Goal: Task Accomplishment & Management: Use online tool/utility

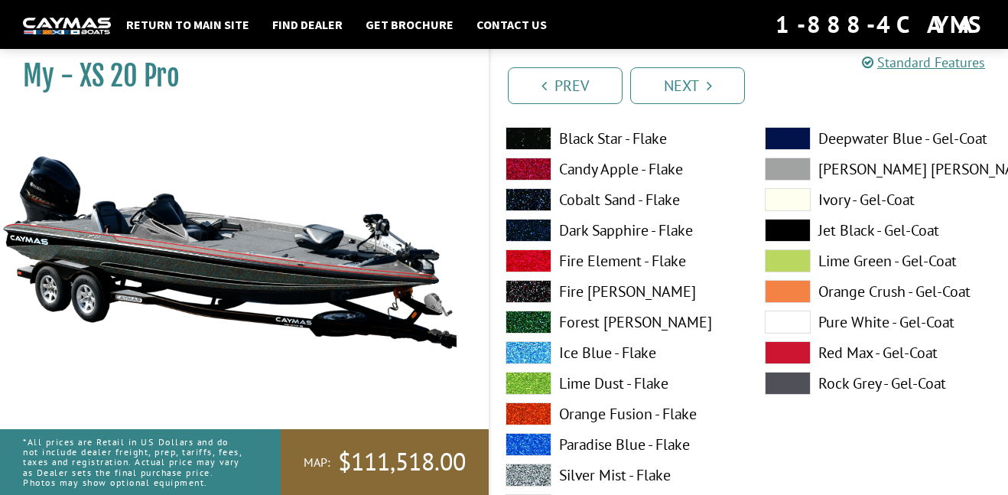
scroll to position [7560, 0]
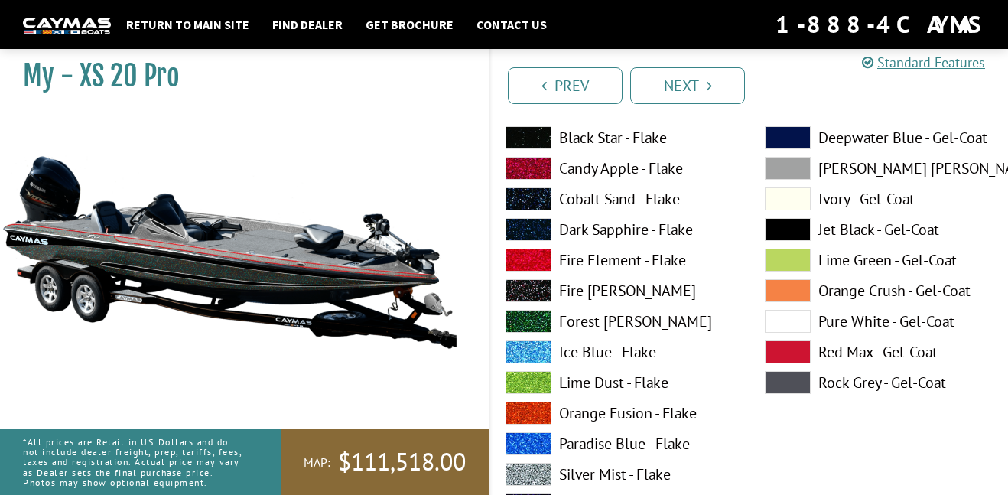
click at [598, 257] on label "Fire Element - Flake" at bounding box center [620, 260] width 229 height 23
click at [598, 258] on label "Fire Element - Flake" at bounding box center [620, 260] width 229 height 23
click at [848, 200] on label "Ivory - Gel-Coat" at bounding box center [879, 198] width 229 height 23
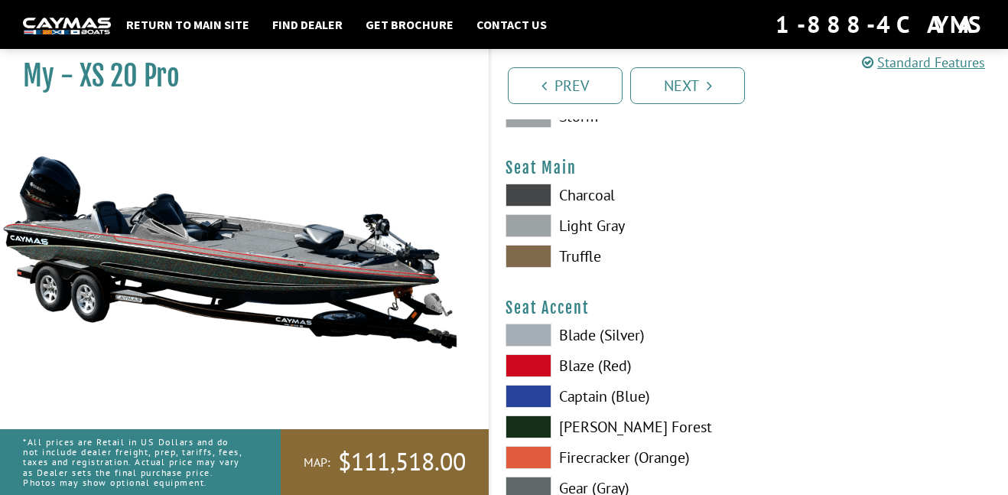
scroll to position [8239, 0]
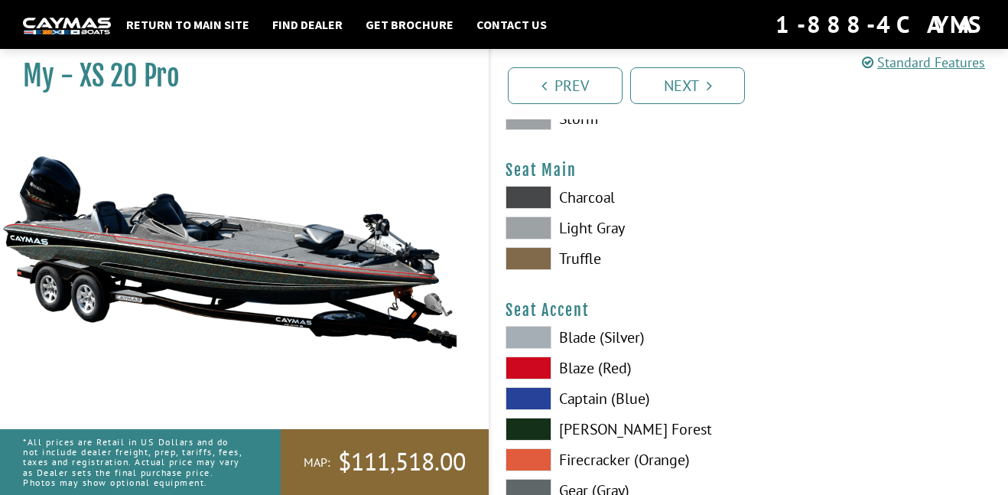
click at [569, 198] on label "Charcoal" at bounding box center [620, 197] width 229 height 23
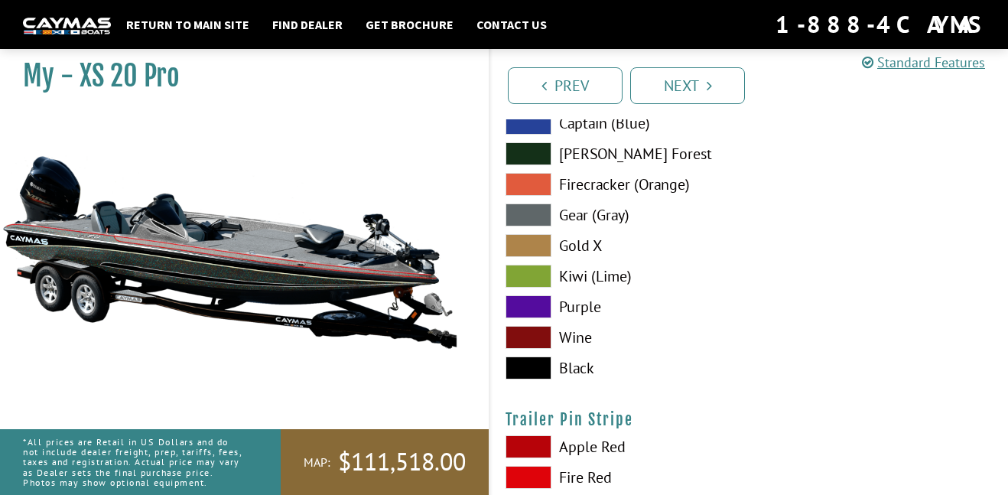
scroll to position [8516, 0]
click at [578, 366] on label "Black" at bounding box center [620, 367] width 229 height 23
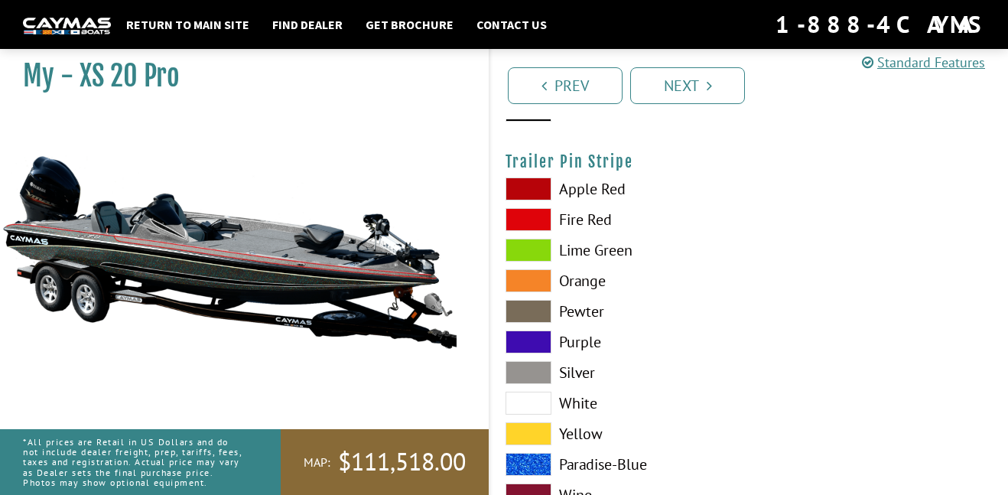
scroll to position [8773, 0]
click at [576, 342] on label "Purple" at bounding box center [620, 341] width 229 height 23
click at [576, 343] on label "Purple" at bounding box center [620, 341] width 229 height 23
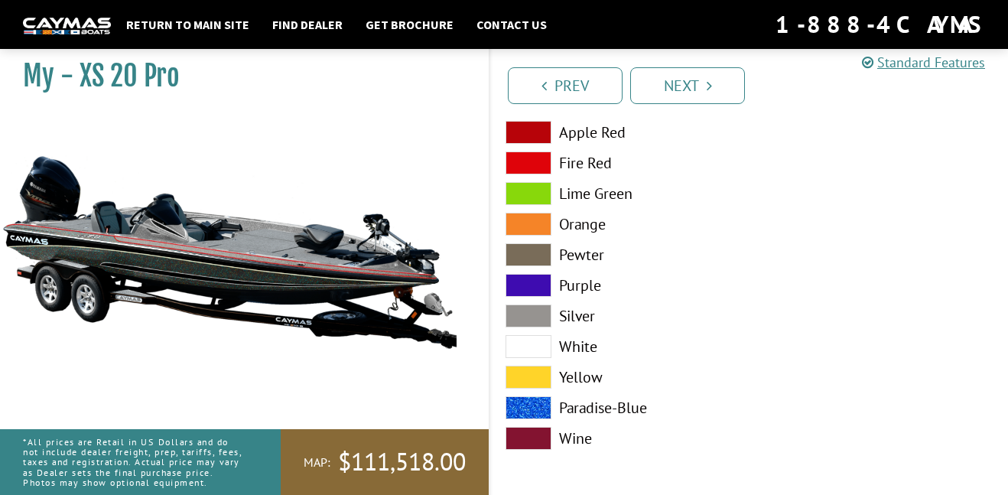
click at [591, 319] on label "Silver" at bounding box center [620, 316] width 229 height 23
click at [691, 83] on link "Next" at bounding box center [688, 85] width 115 height 37
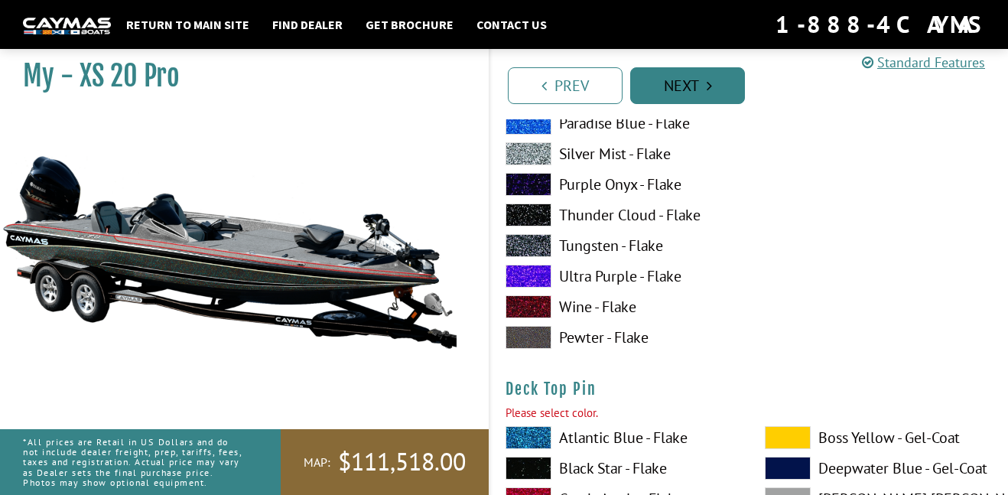
scroll to position [1940, 0]
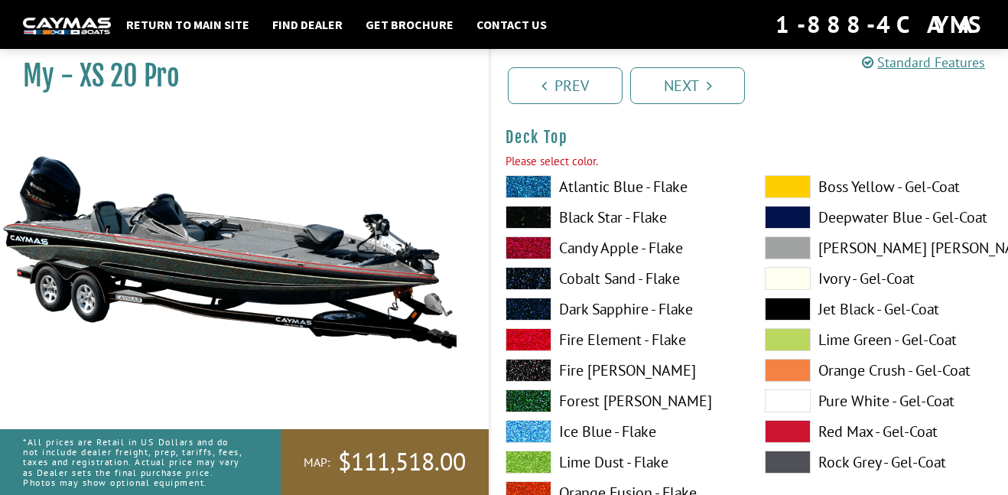
click at [862, 471] on label "Rock Grey - Gel-Coat" at bounding box center [879, 462] width 229 height 23
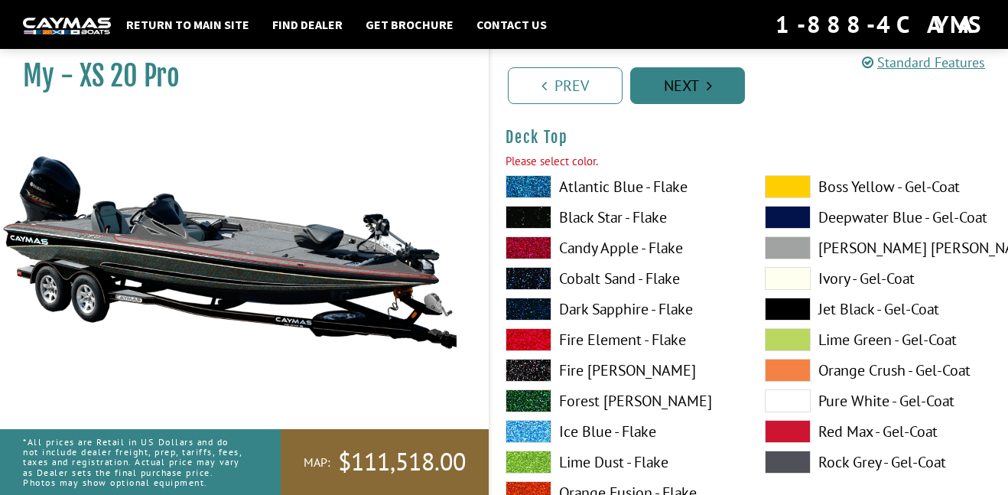
click at [685, 92] on link "Next" at bounding box center [688, 85] width 115 height 37
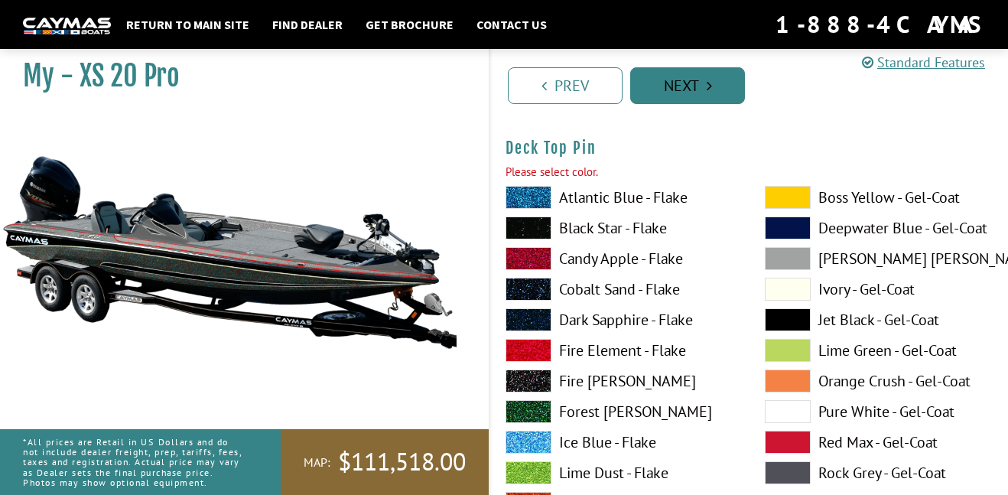
scroll to position [2569, 0]
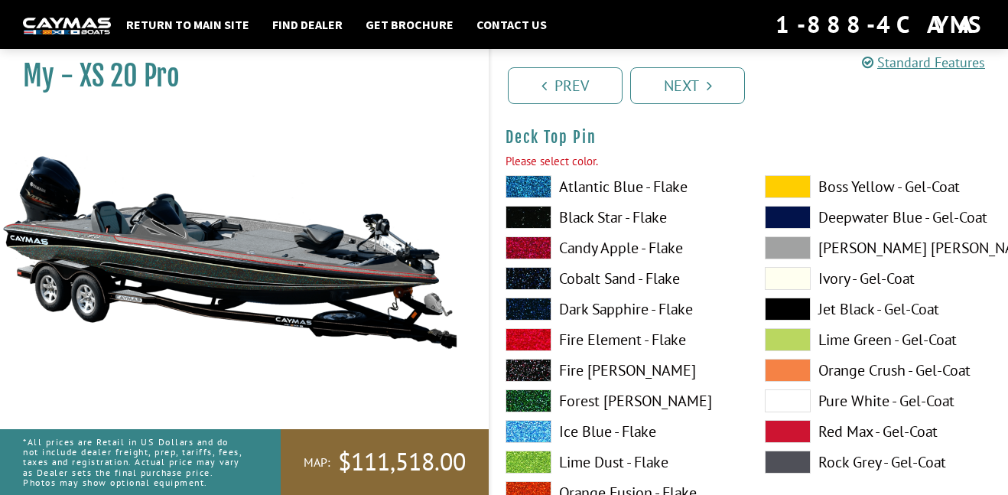
click at [850, 246] on label "[PERSON_NAME] [PERSON_NAME] - Gel-Coat" at bounding box center [879, 247] width 229 height 23
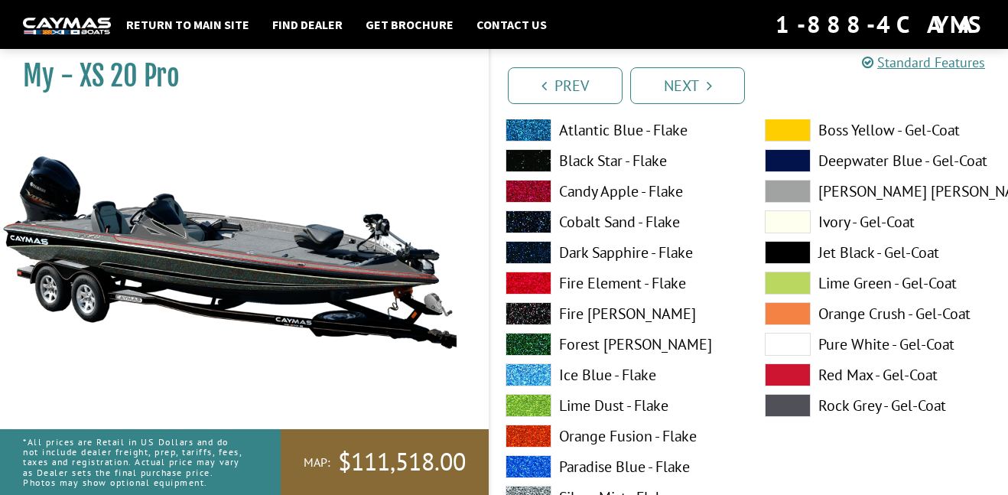
scroll to position [2629, 0]
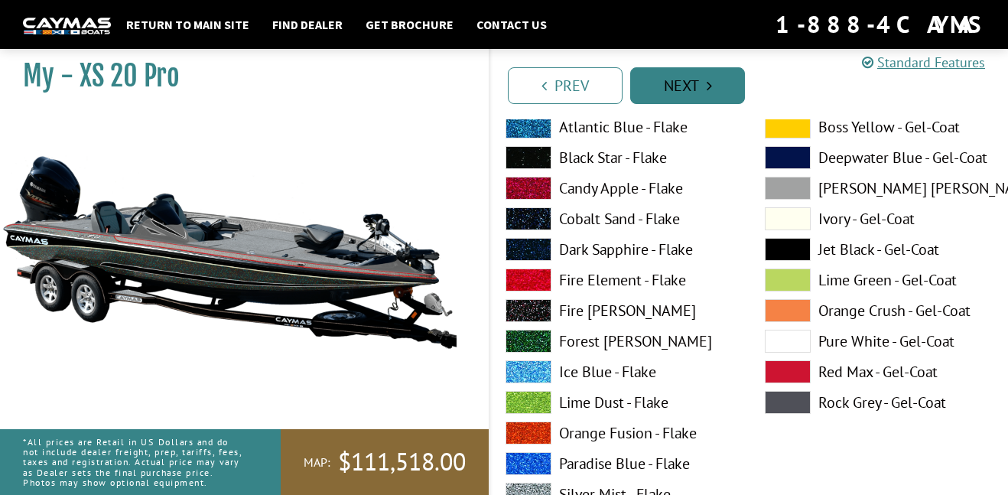
click at [675, 77] on link "Next" at bounding box center [688, 85] width 115 height 37
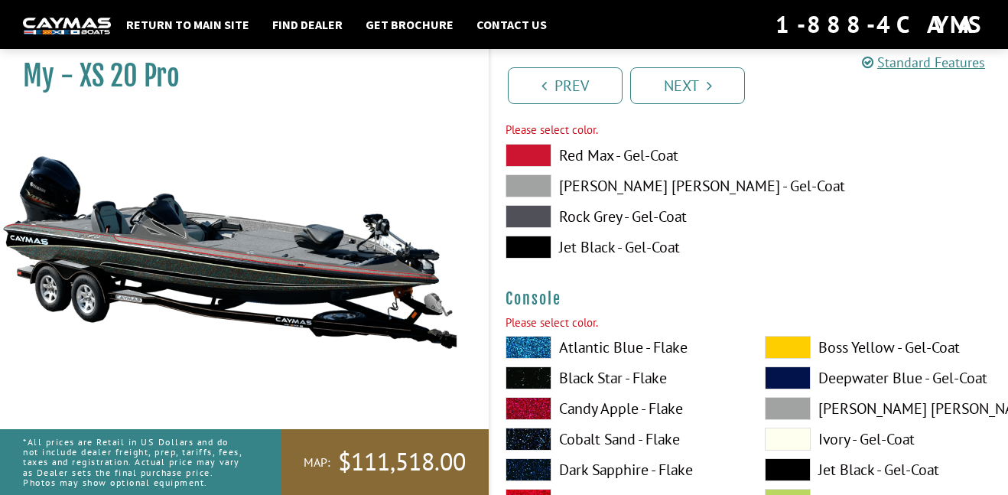
scroll to position [3227, 0]
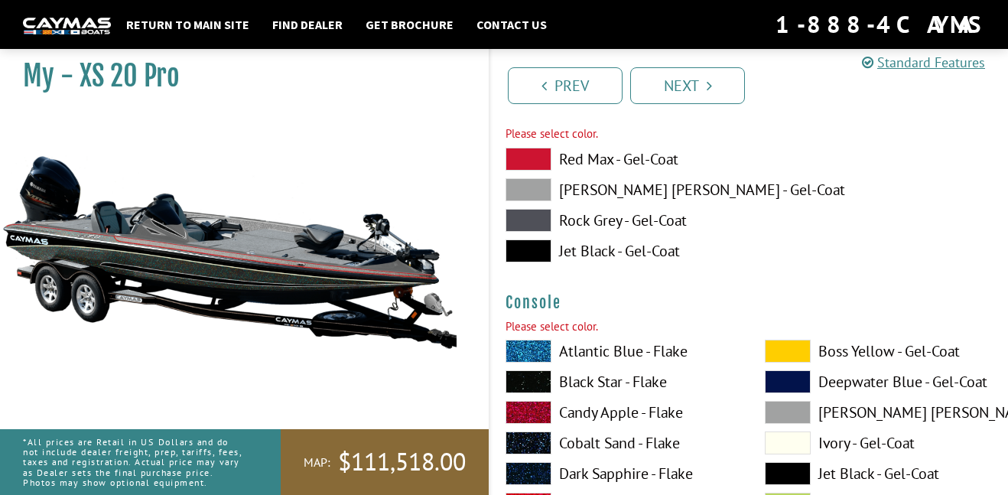
click at [579, 253] on label "Jet Black - Gel-Coat" at bounding box center [620, 250] width 229 height 23
click at [591, 221] on label "Rock Grey - Gel-Coat" at bounding box center [620, 220] width 229 height 23
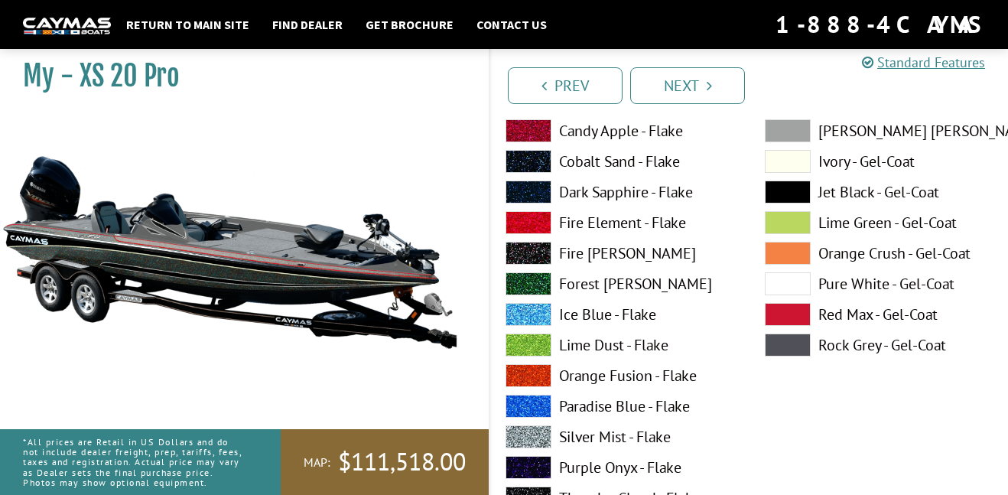
scroll to position [3449, 0]
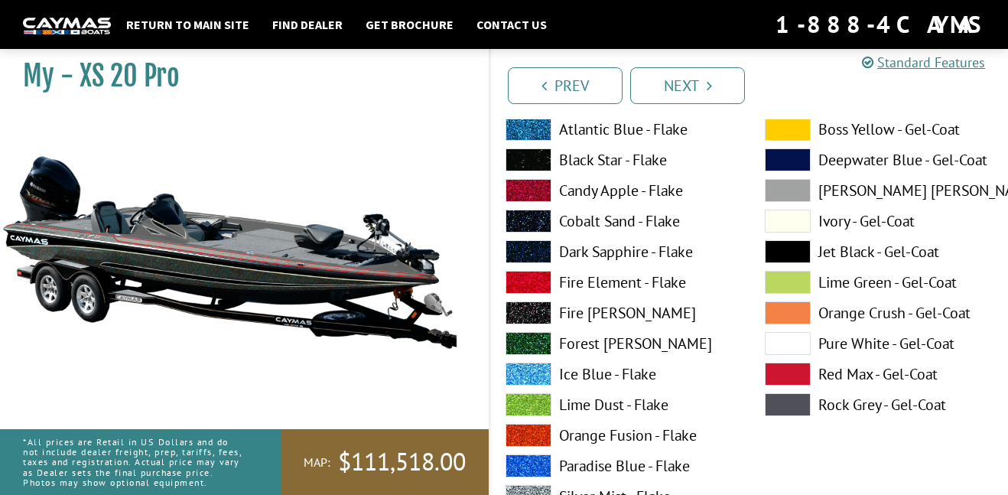
click at [602, 219] on label "Cobalt Sand - Flake" at bounding box center [620, 221] width 229 height 23
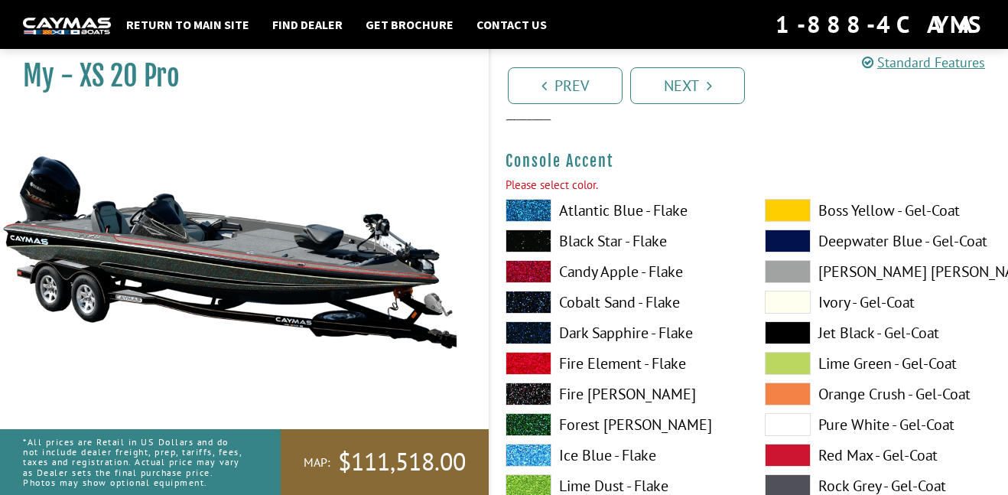
scroll to position [4016, 0]
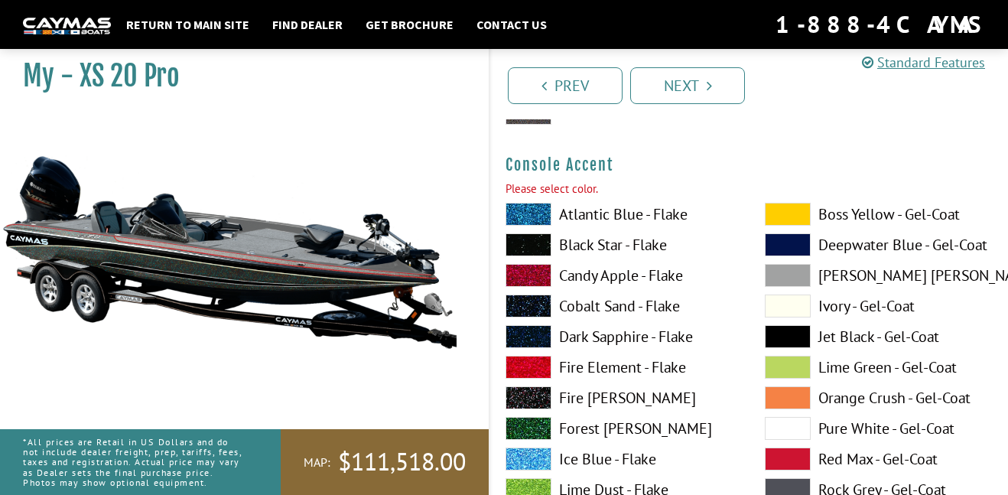
click at [842, 309] on label "Ivory - Gel-Coat" at bounding box center [879, 306] width 229 height 23
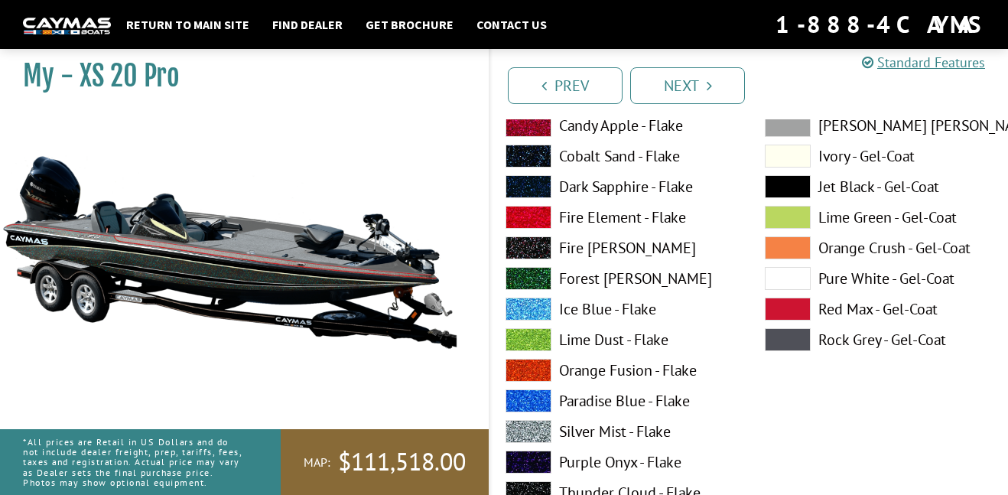
scroll to position [4166, 0]
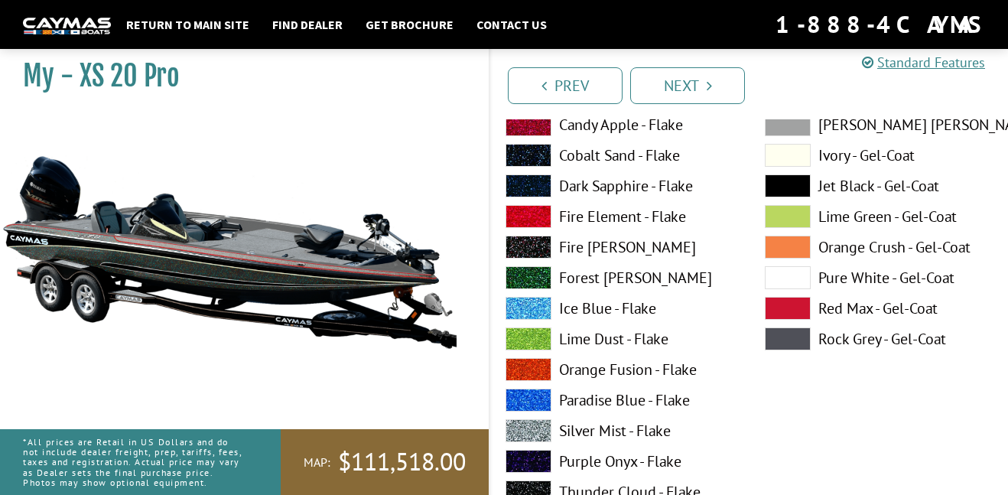
click at [869, 278] on label "Pure White - Gel-Coat" at bounding box center [879, 277] width 229 height 23
click at [679, 87] on link "Next" at bounding box center [688, 85] width 115 height 37
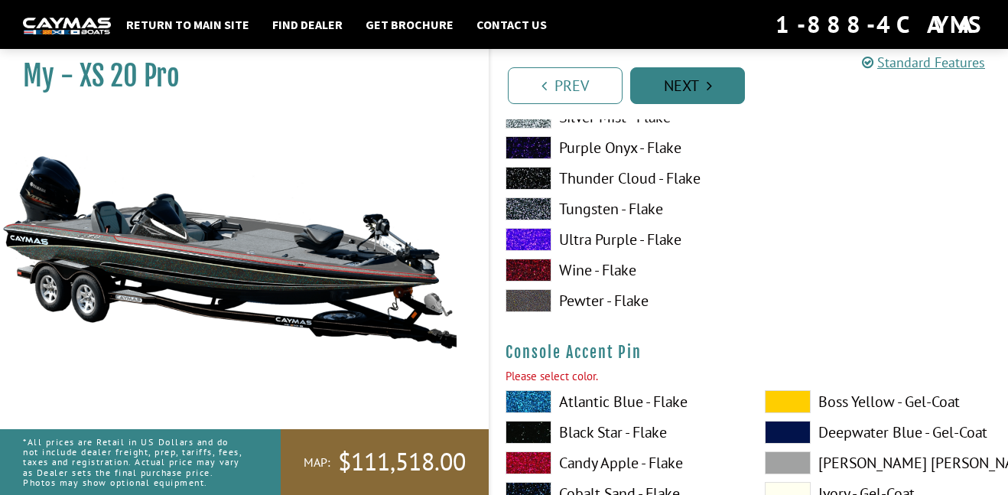
scroll to position [4629, 0]
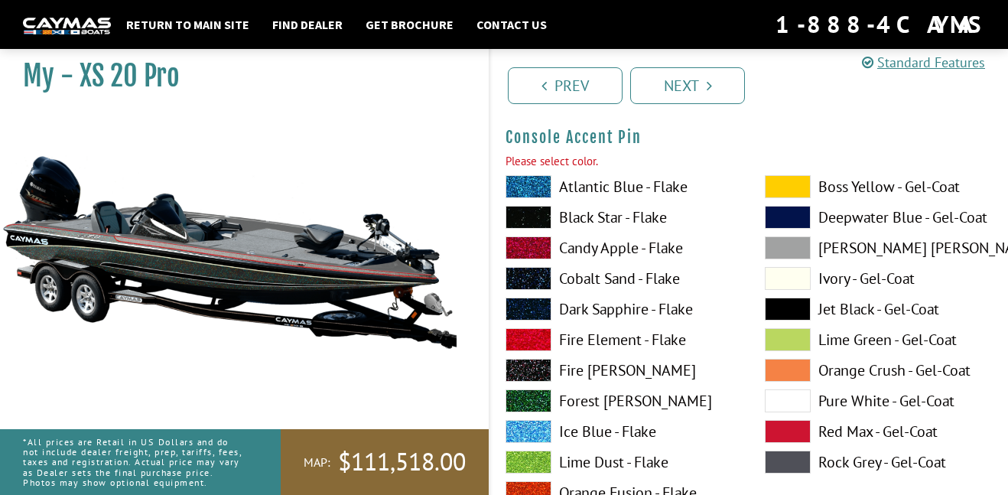
click at [852, 454] on label "Rock Grey - Gel-Coat" at bounding box center [879, 462] width 229 height 23
click at [853, 461] on label "Rock Grey - Gel-Coat" at bounding box center [879, 462] width 229 height 23
click at [797, 468] on span at bounding box center [788, 462] width 46 height 23
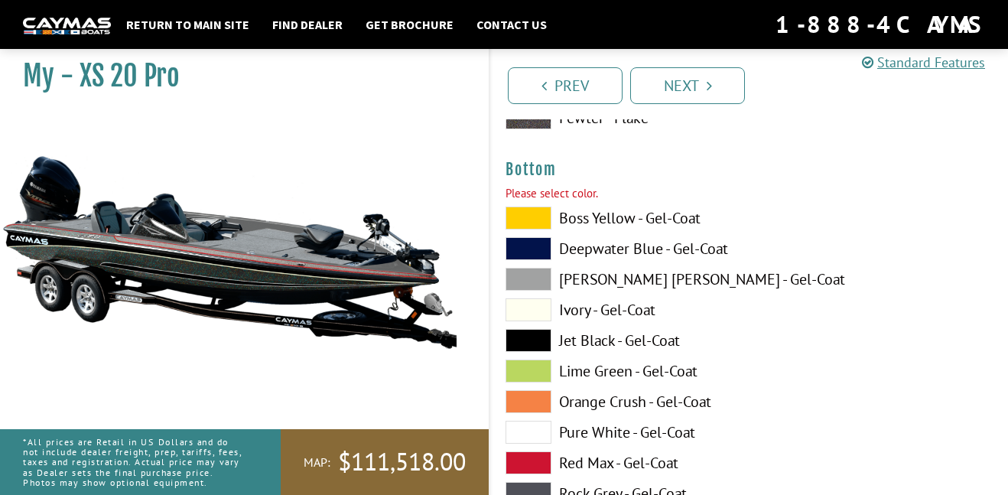
scroll to position [5248, 0]
click at [608, 337] on label "Jet Black - Gel-Coat" at bounding box center [620, 341] width 229 height 23
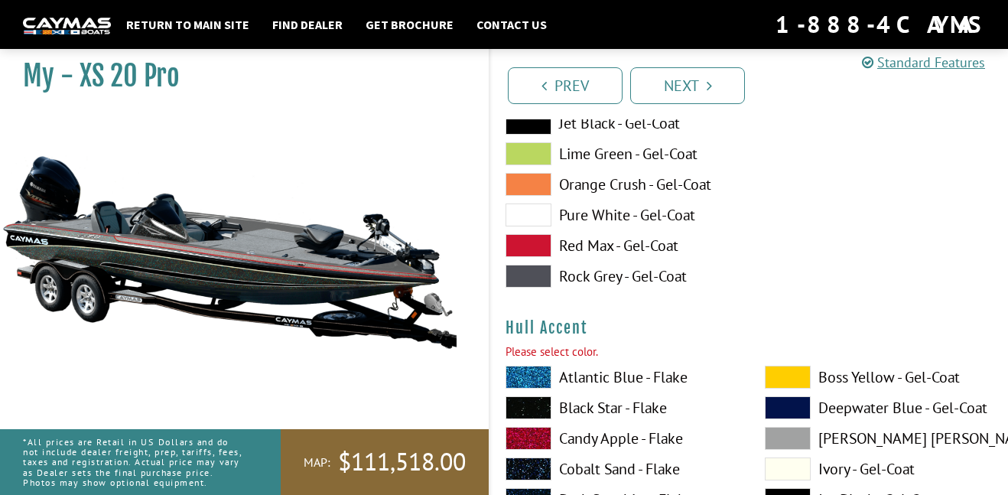
scroll to position [5469, 0]
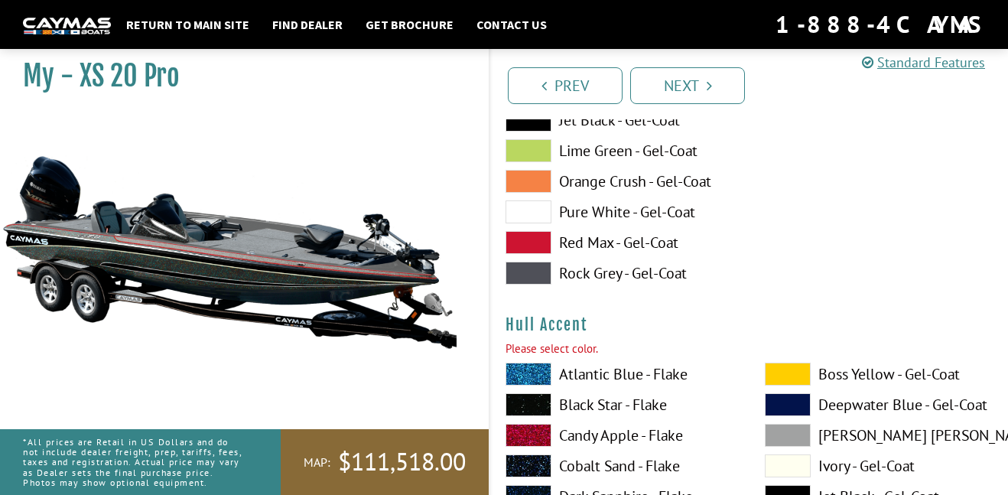
click at [621, 276] on label "Rock Grey - Gel-Coat" at bounding box center [620, 273] width 229 height 23
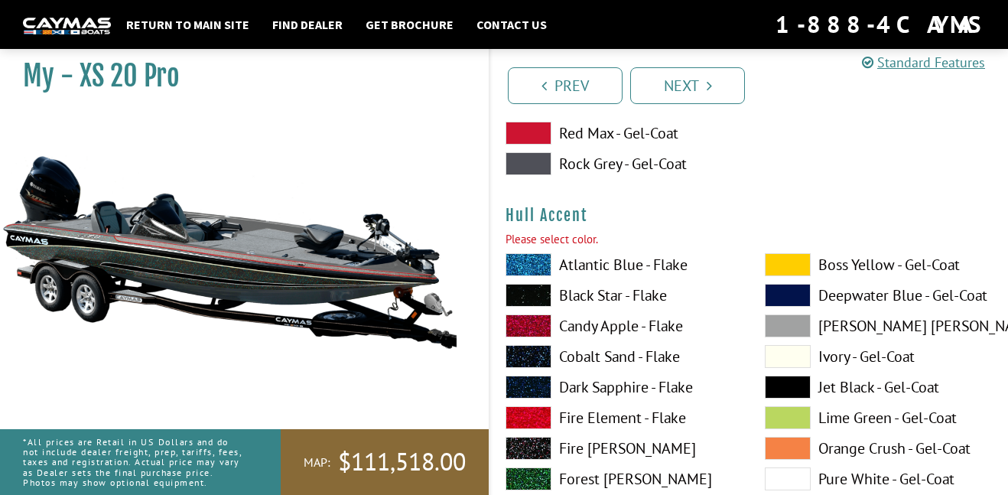
scroll to position [5574, 0]
